Goal: Task Accomplishment & Management: Manage account settings

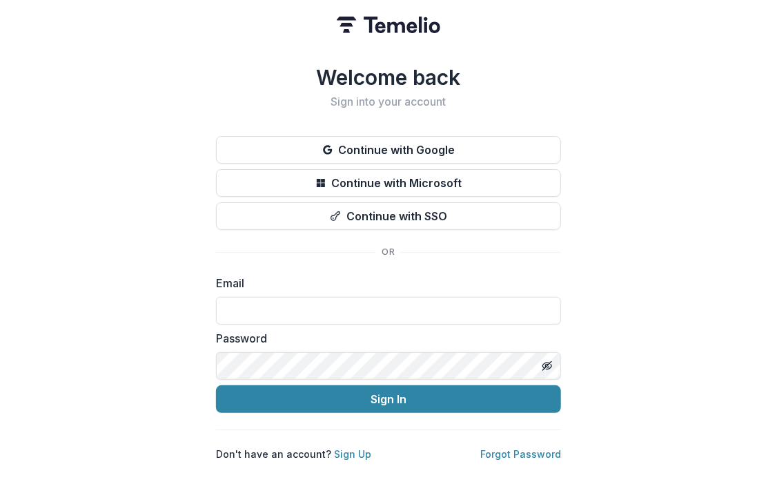
click at [239, 304] on input at bounding box center [388, 311] width 345 height 28
type input "**********"
click at [364, 400] on button "Sign In" at bounding box center [388, 399] width 345 height 28
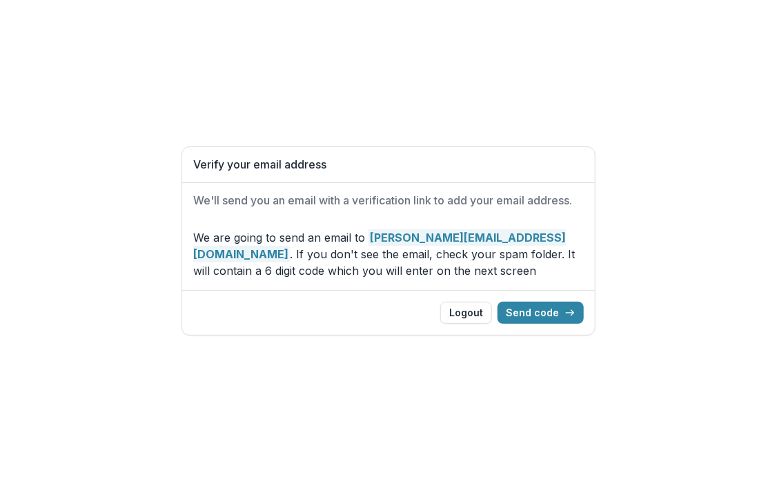
click at [541, 310] on button "Send code" at bounding box center [540, 313] width 86 height 22
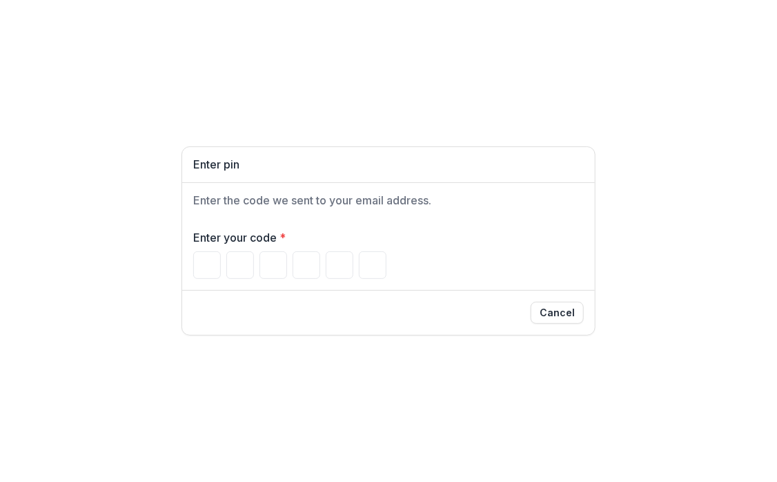
paste input "******"
type input "*"
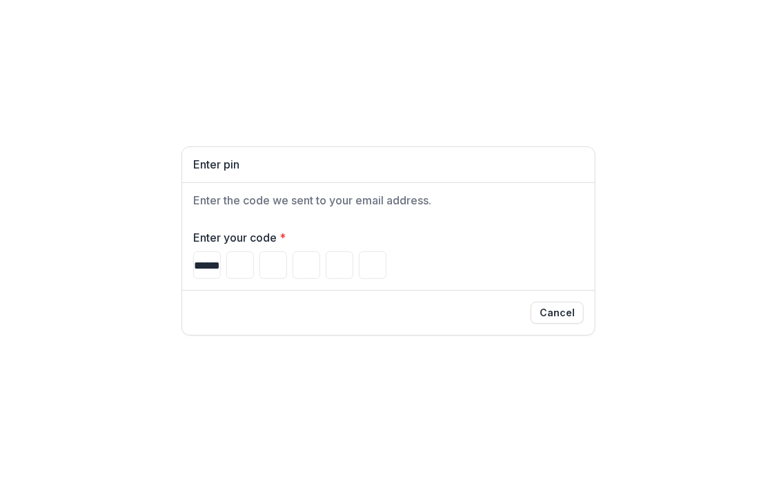
type input "*"
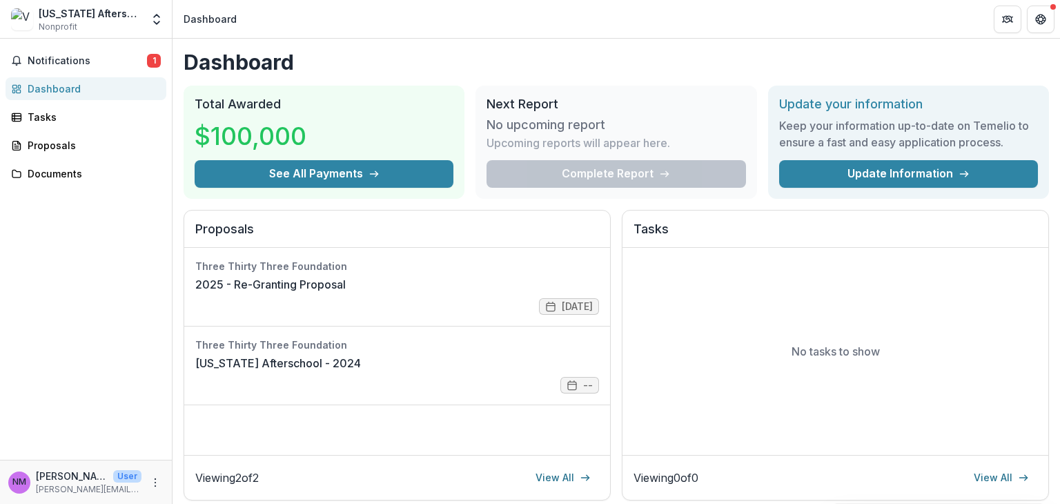
click at [61, 58] on span "Notifications" at bounding box center [87, 61] width 119 height 12
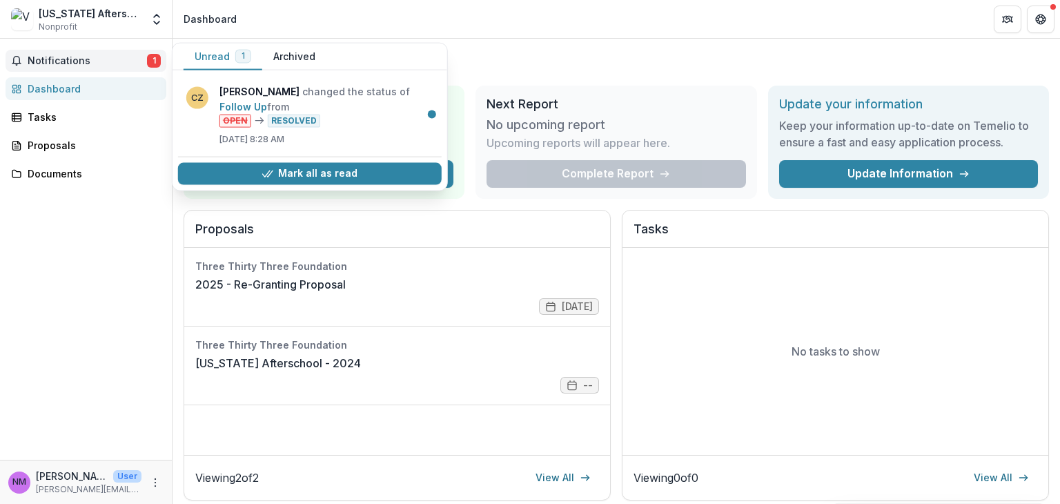
click at [317, 170] on button "Mark all as read" at bounding box center [310, 173] width 264 height 22
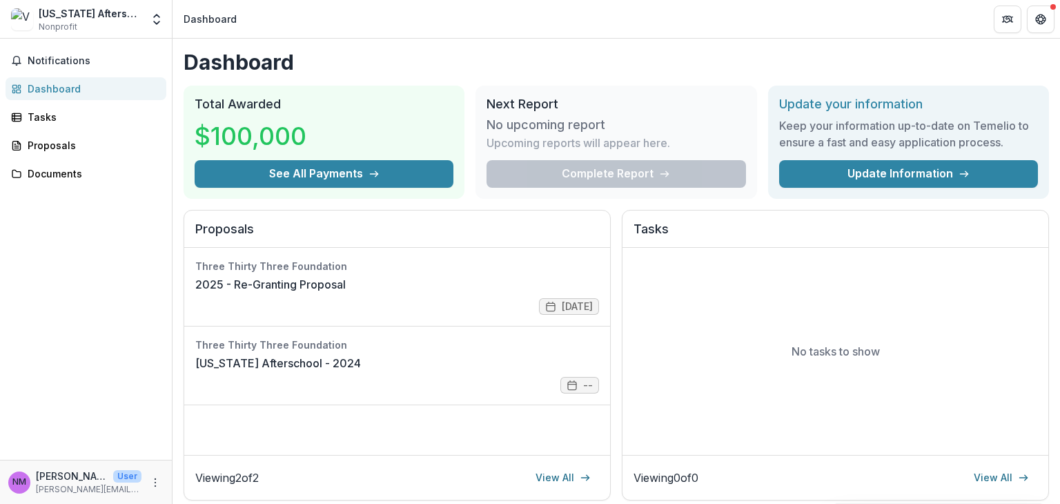
click at [457, 26] on header "Dashboard" at bounding box center [615, 19] width 887 height 38
click at [302, 293] on link "2025 - Re-Granting Proposal" at bounding box center [270, 284] width 150 height 17
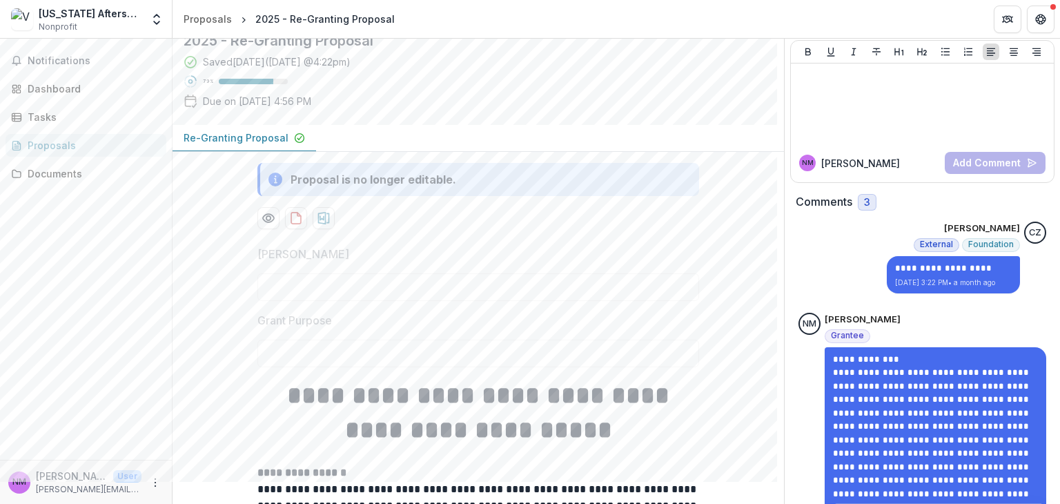
scroll to position [138, 0]
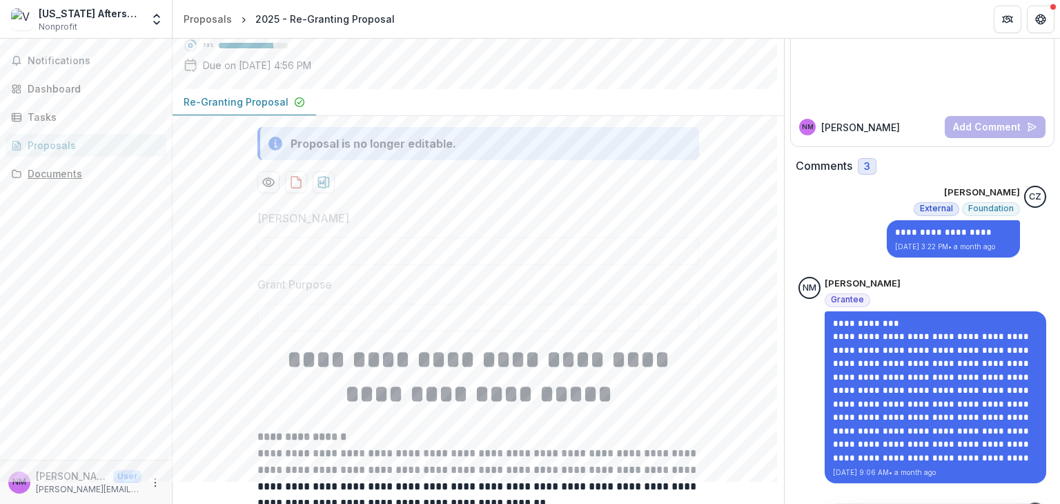
click at [63, 178] on div "Documents" at bounding box center [92, 173] width 128 height 14
